Goal: Book appointment/travel/reservation

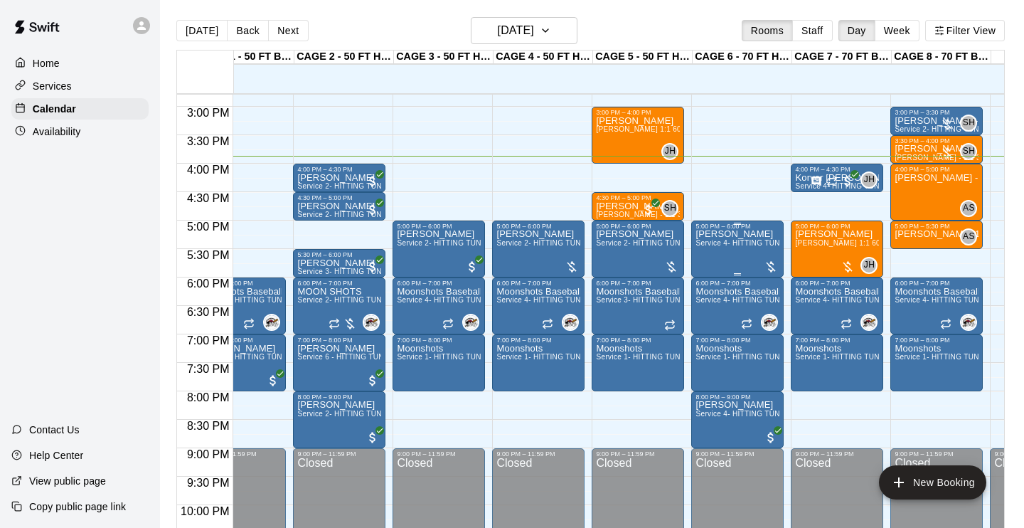
scroll to position [0, 41]
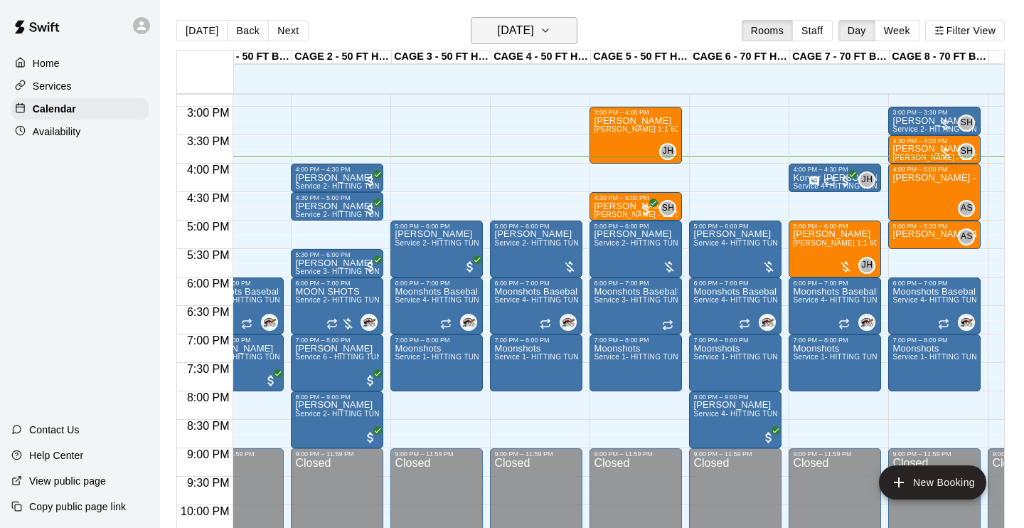
click at [551, 35] on icon "button" at bounding box center [545, 30] width 11 height 17
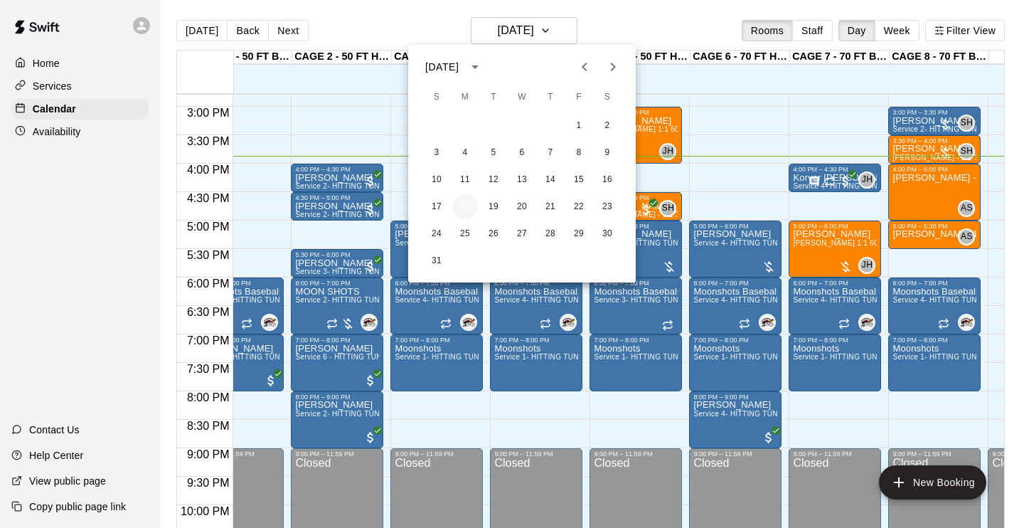
click at [466, 206] on button "18" at bounding box center [465, 207] width 26 height 26
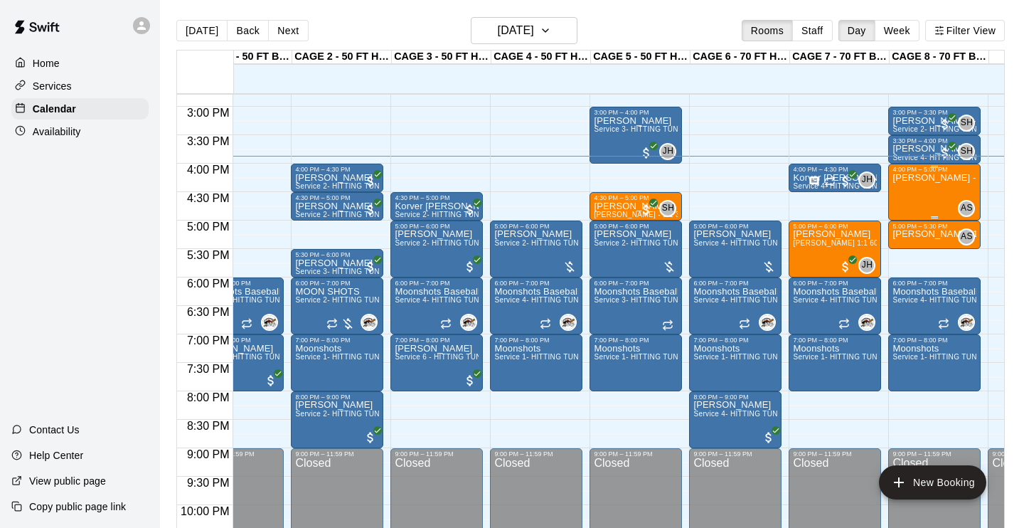
click at [926, 193] on div "[PERSON_NAME] - 1:1 60 min Pitching Lesson" at bounding box center [935, 437] width 84 height 528
click at [855, 139] on div at bounding box center [512, 264] width 1024 height 528
click at [957, 186] on div "[PERSON_NAME] - 1:1 60 min Pitching Lesson" at bounding box center [935, 437] width 84 height 528
click at [866, 139] on div at bounding box center [512, 264] width 1024 height 528
click at [551, 33] on icon "button" at bounding box center [545, 30] width 11 height 17
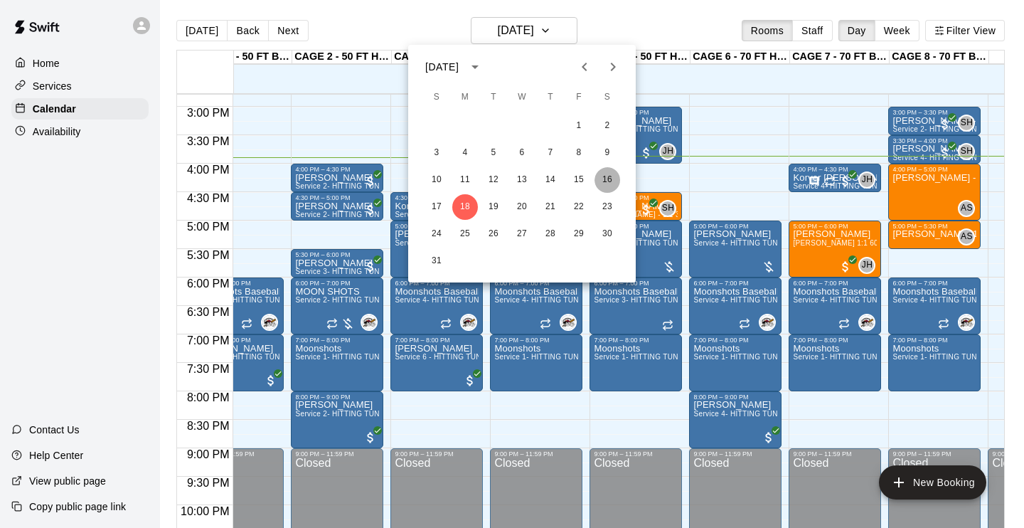
click at [611, 179] on button "16" at bounding box center [608, 180] width 26 height 26
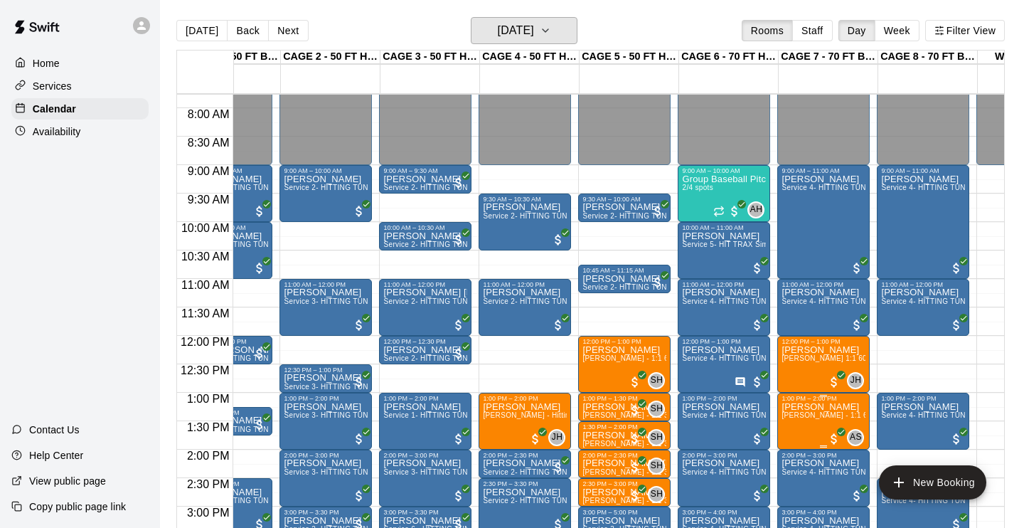
scroll to position [441, 53]
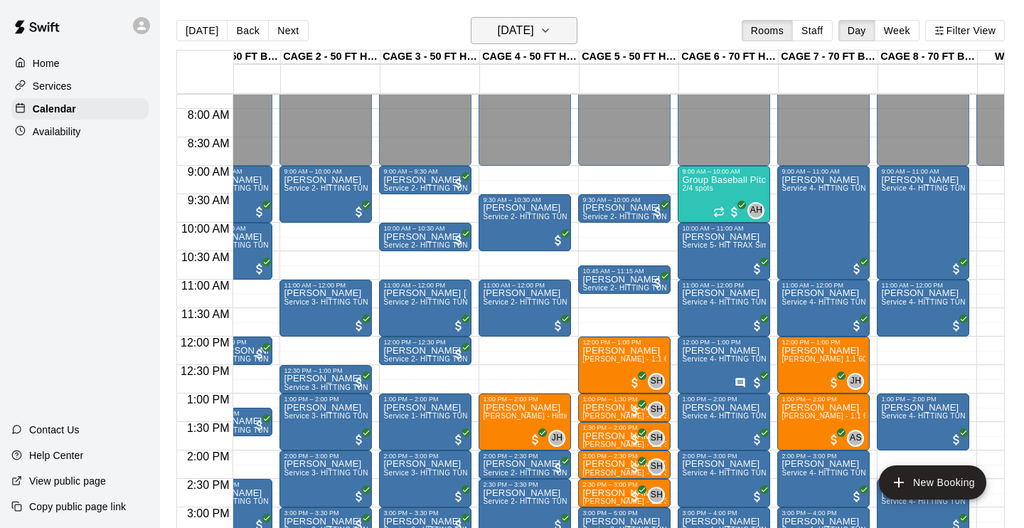
click at [577, 38] on button "[DATE]" at bounding box center [524, 30] width 107 height 27
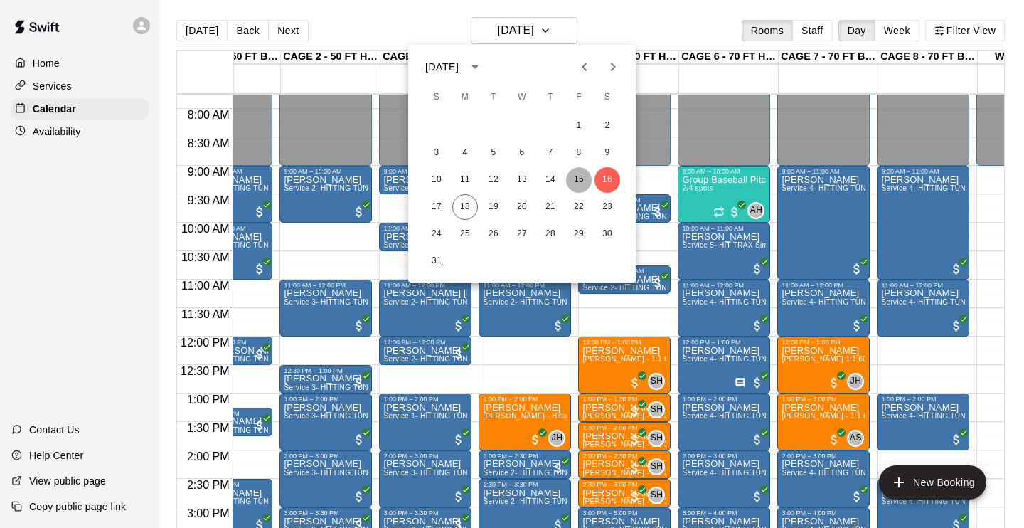
click at [579, 175] on button "15" at bounding box center [579, 180] width 26 height 26
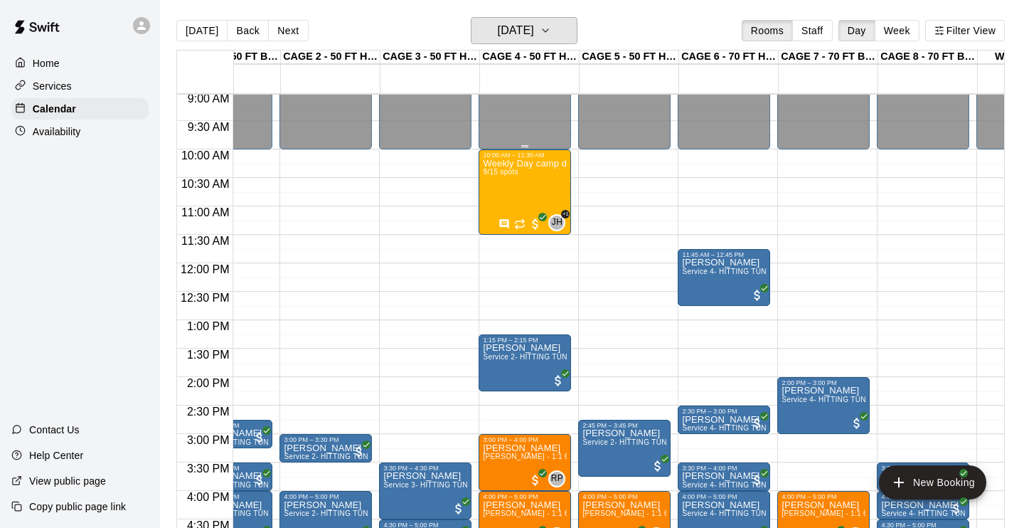
scroll to position [583, 53]
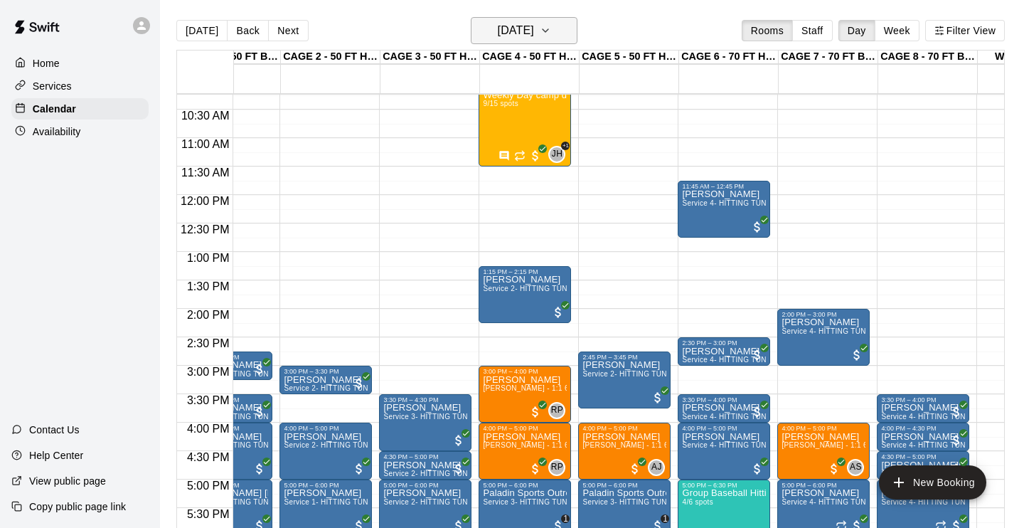
click at [551, 33] on icon "button" at bounding box center [545, 30] width 11 height 17
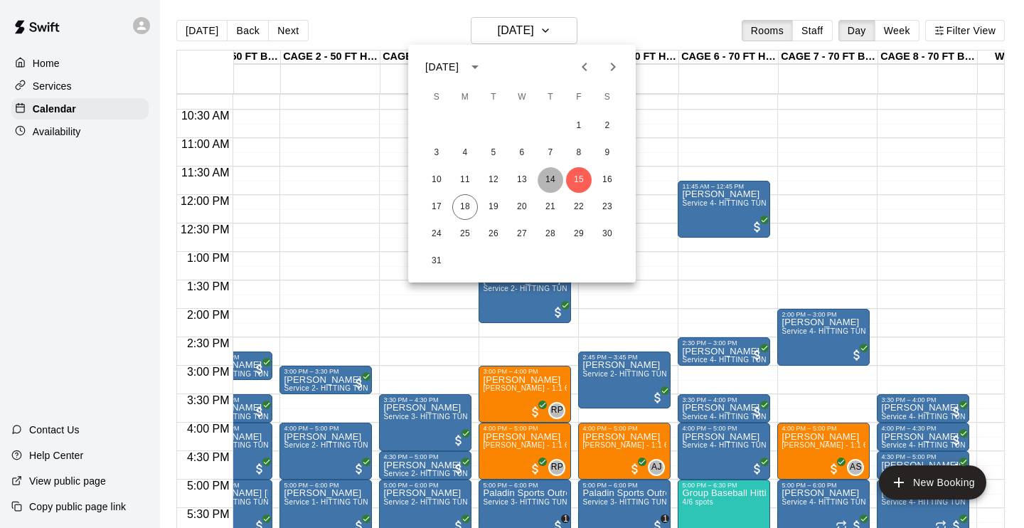
click at [556, 174] on button "14" at bounding box center [551, 180] width 26 height 26
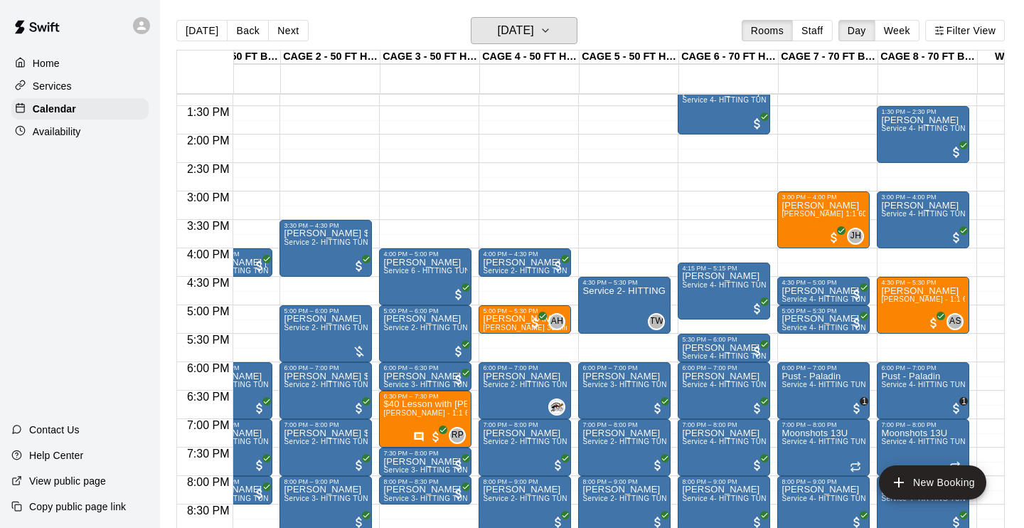
scroll to position [760, 53]
